Goal: Task Accomplishment & Management: Complete application form

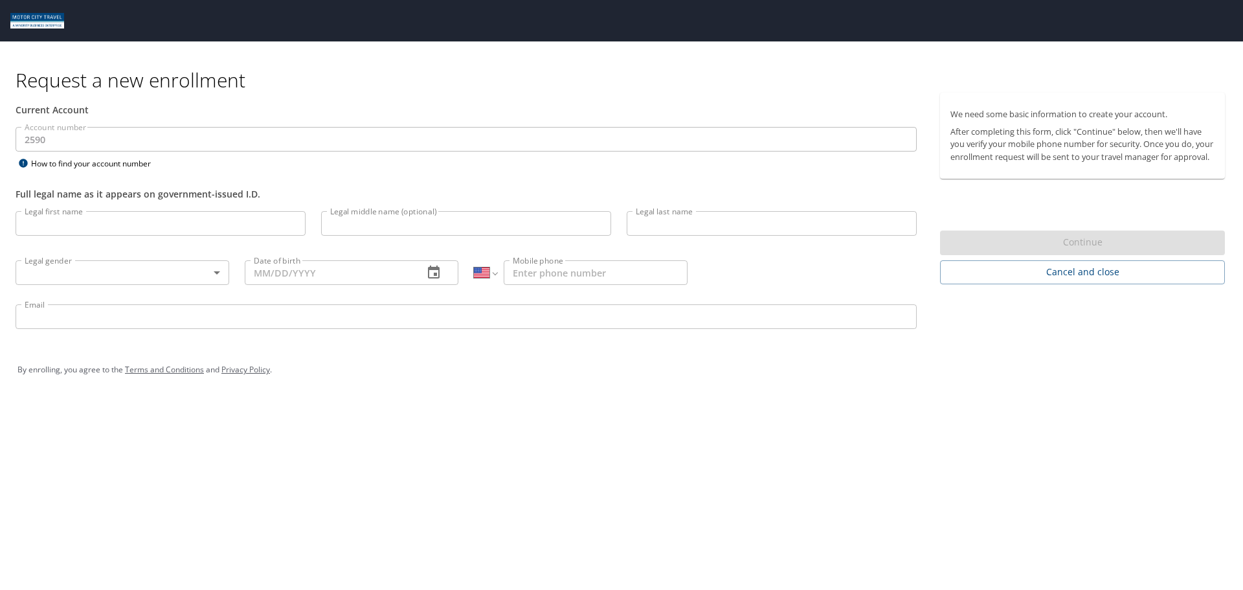
select select "US"
click at [159, 223] on input "Legal first name" at bounding box center [161, 223] width 290 height 25
drag, startPoint x: 410, startPoint y: 354, endPoint x: 417, endPoint y: 376, distance: 23.1
click at [410, 358] on div "By enrolling, you agree to the Terms and Conditions and Privacy Policy ." at bounding box center [622, 378] width 1228 height 58
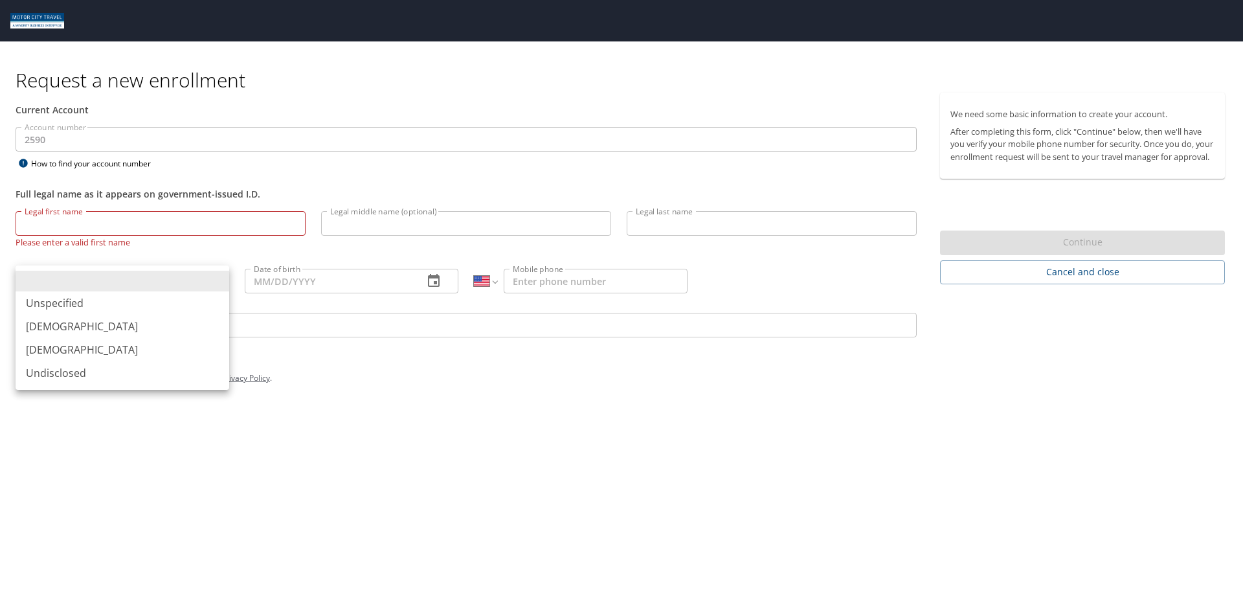
click at [214, 280] on body "Request a new enrollment Current Account Account number 2590 Account number How…" at bounding box center [621, 295] width 1243 height 590
click at [295, 539] on div at bounding box center [621, 295] width 1243 height 590
